Goal: Contribute content: Add original content to the website for others to see

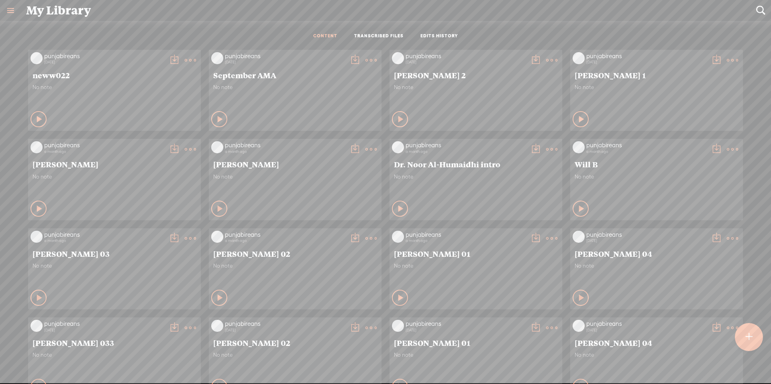
click at [216, 208] on icon at bounding box center [220, 209] width 8 height 8
click at [216, 207] on icon at bounding box center [220, 209] width 8 height 8
click at [231, 144] on div "punjabireans" at bounding box center [285, 145] width 120 height 8
click at [365, 148] on t at bounding box center [370, 149] width 11 height 11
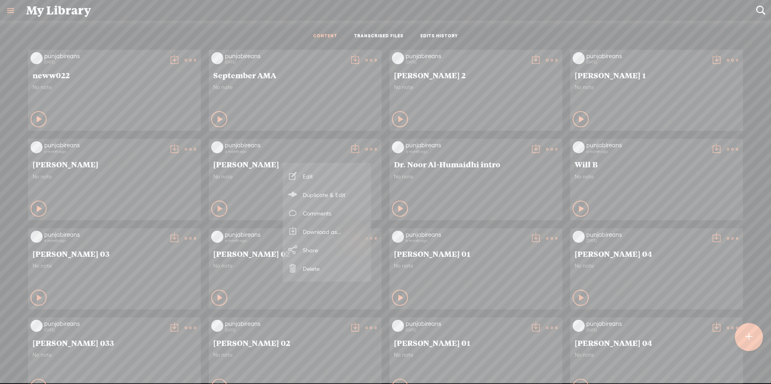
click at [314, 172] on link "Edit" at bounding box center [327, 176] width 80 height 18
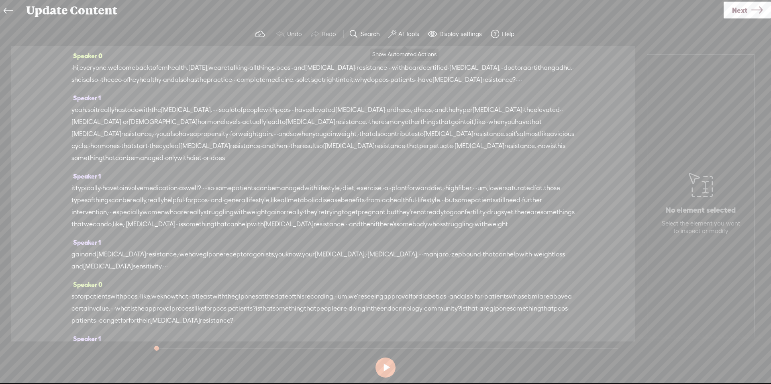
click at [396, 35] on button "AI Tools" at bounding box center [404, 34] width 39 height 16
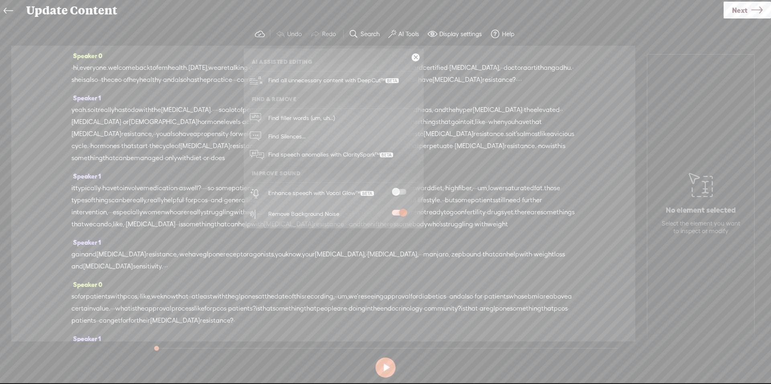
click at [402, 212] on span at bounding box center [399, 213] width 14 height 6
click at [380, 366] on button at bounding box center [385, 368] width 20 height 20
click at [396, 211] on span at bounding box center [399, 213] width 14 height 6
click at [382, 368] on button at bounding box center [385, 368] width 20 height 20
